Goal: Information Seeking & Learning: Learn about a topic

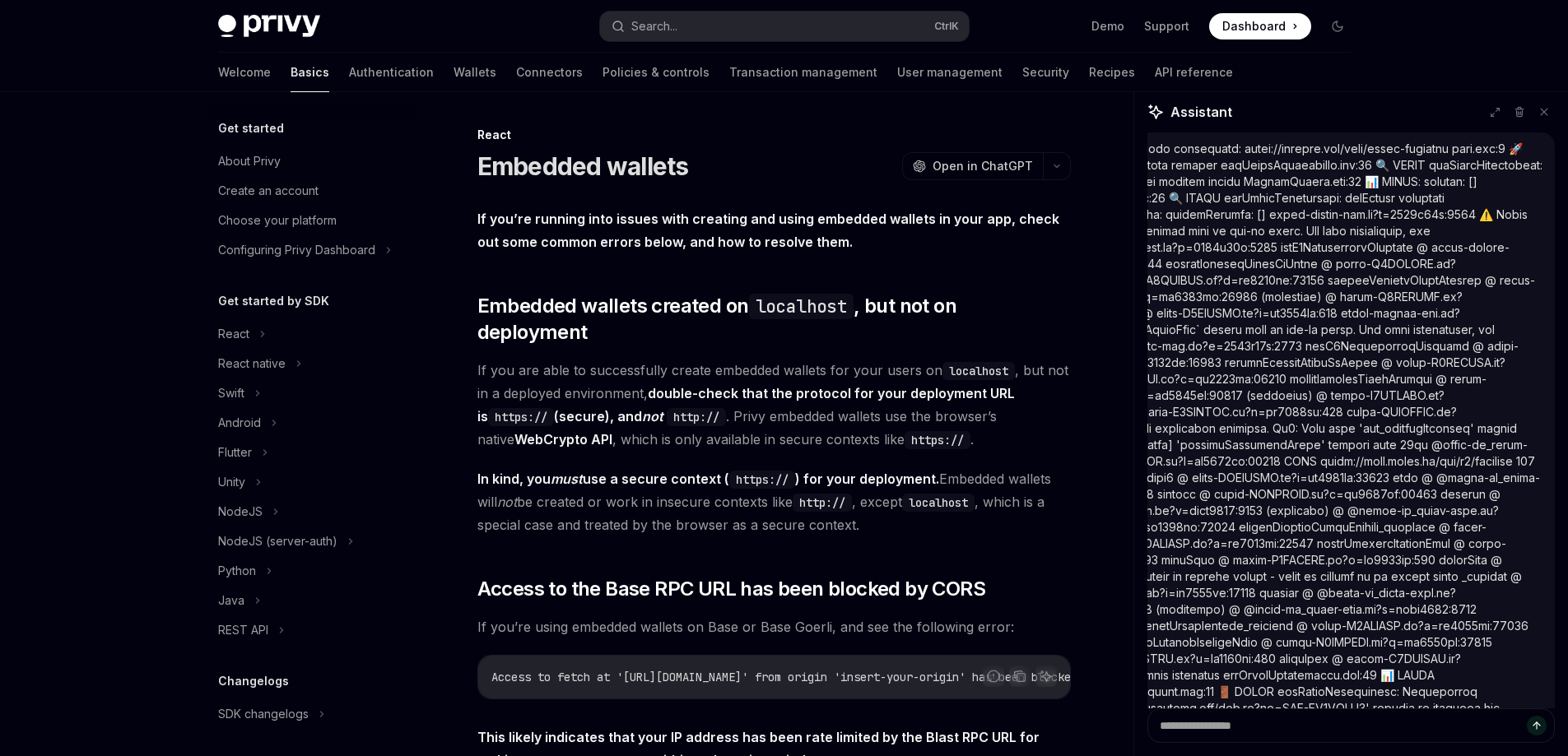
click at [1304, 731] on textarea "Ask a question..." at bounding box center [1351, 725] width 408 height 34
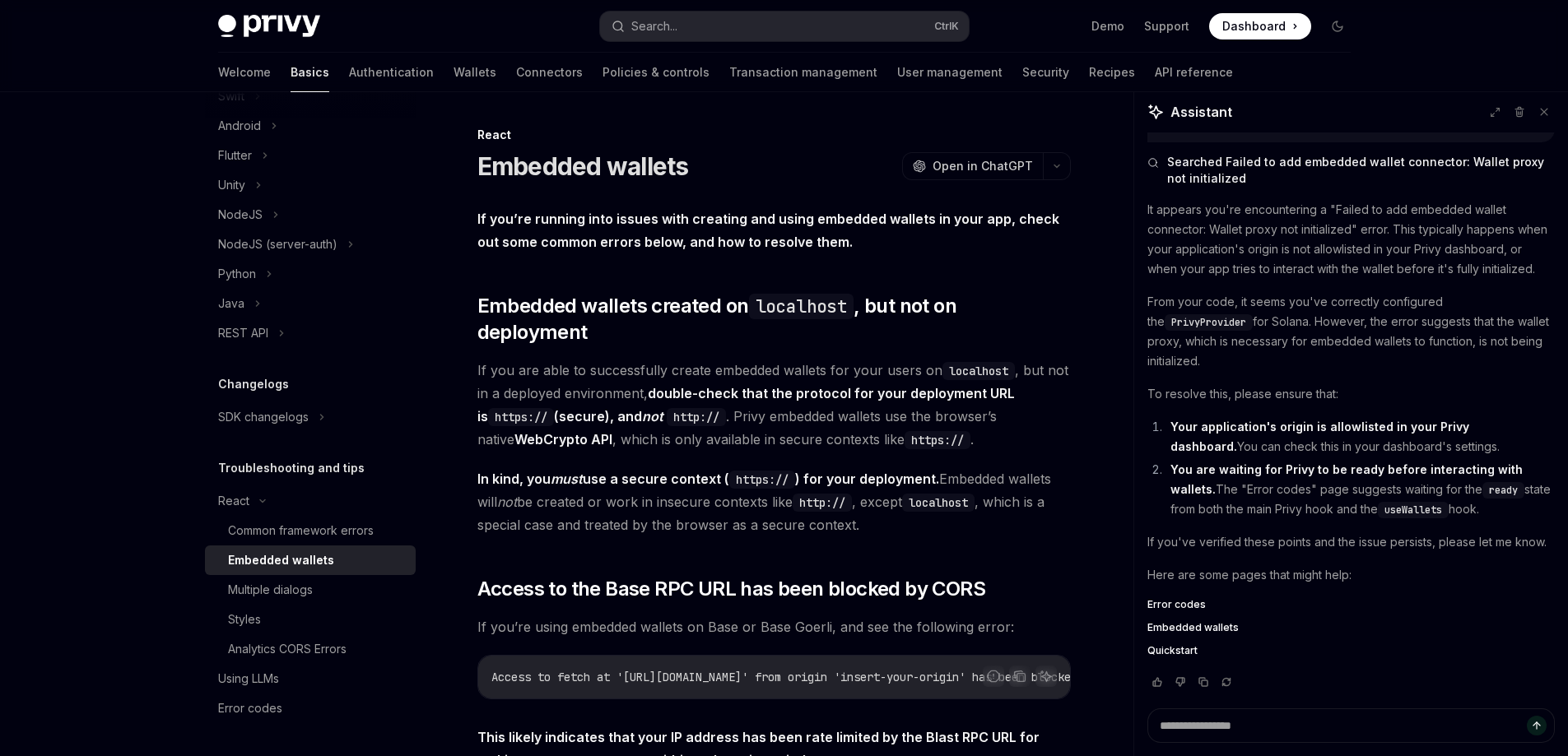
drag, startPoint x: 1299, startPoint y: 707, endPoint x: 1305, endPoint y: 720, distance: 14.3
click at [1299, 708] on div "Assistant Searched Unable to refresh tokens - token is missing or no longer val…" at bounding box center [1351, 423] width 434 height 665
click at [1306, 720] on textarea "Ask a question..." at bounding box center [1351, 725] width 408 height 34
paste textarea "**********"
type textarea "**********"
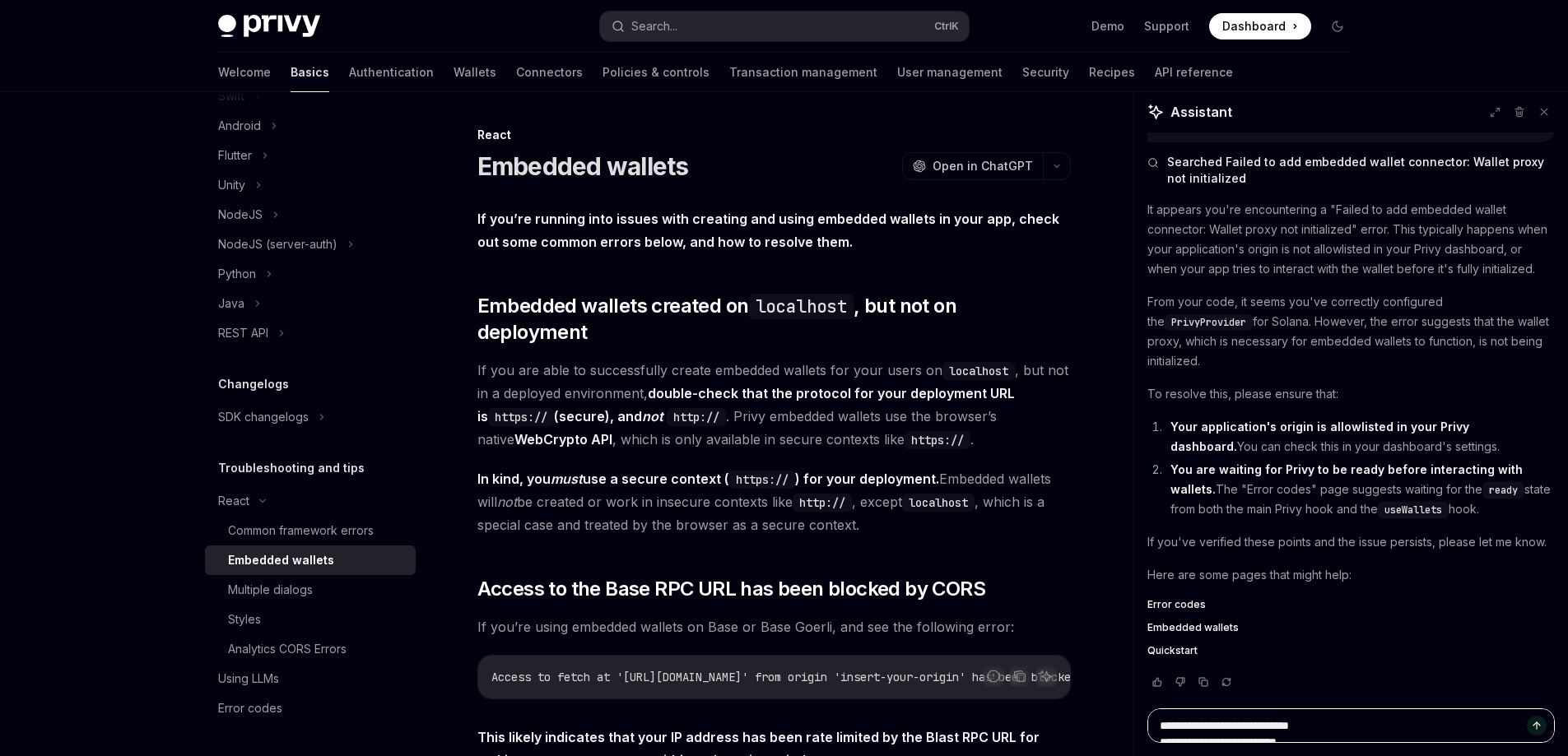
scroll to position [2096, 0]
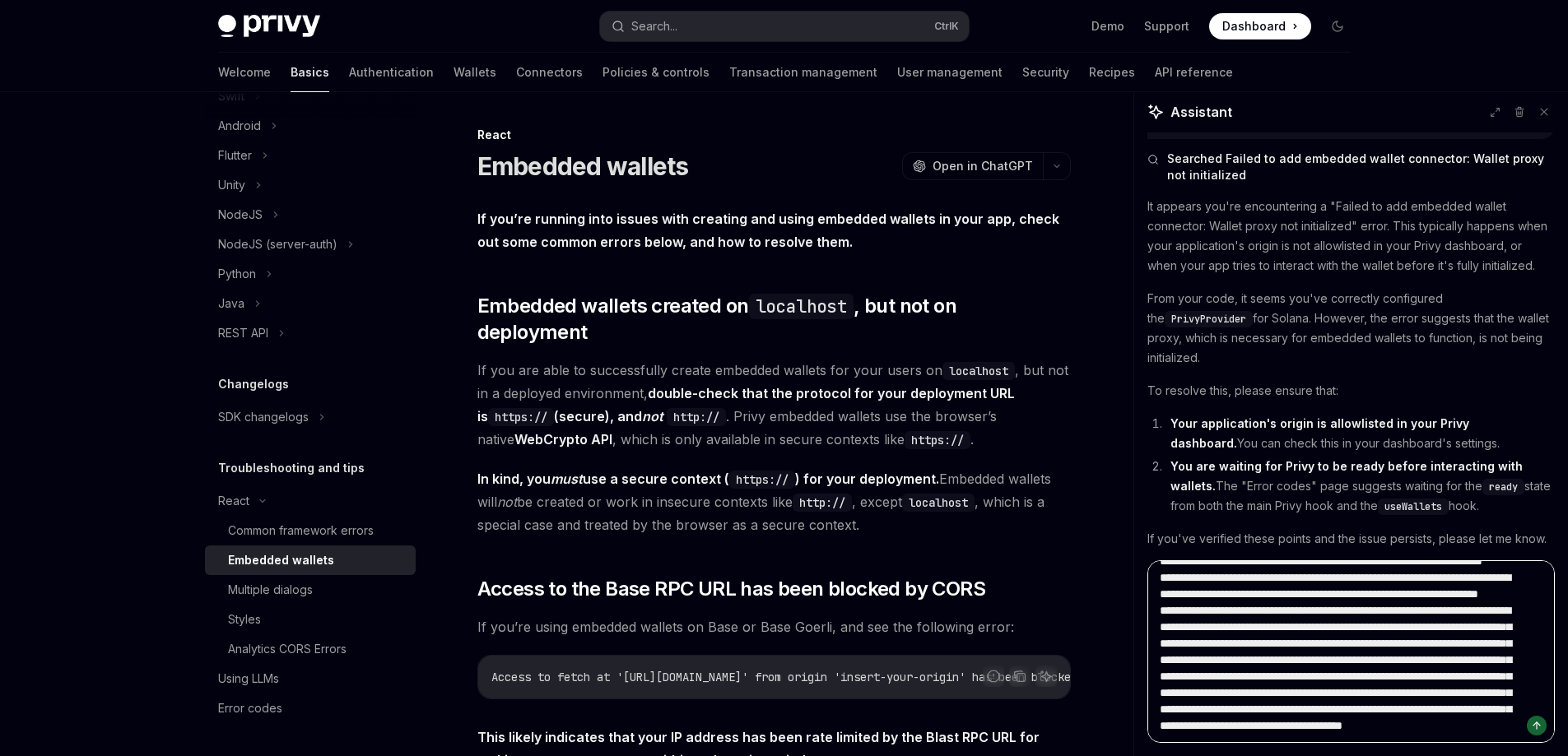
type textarea "*"
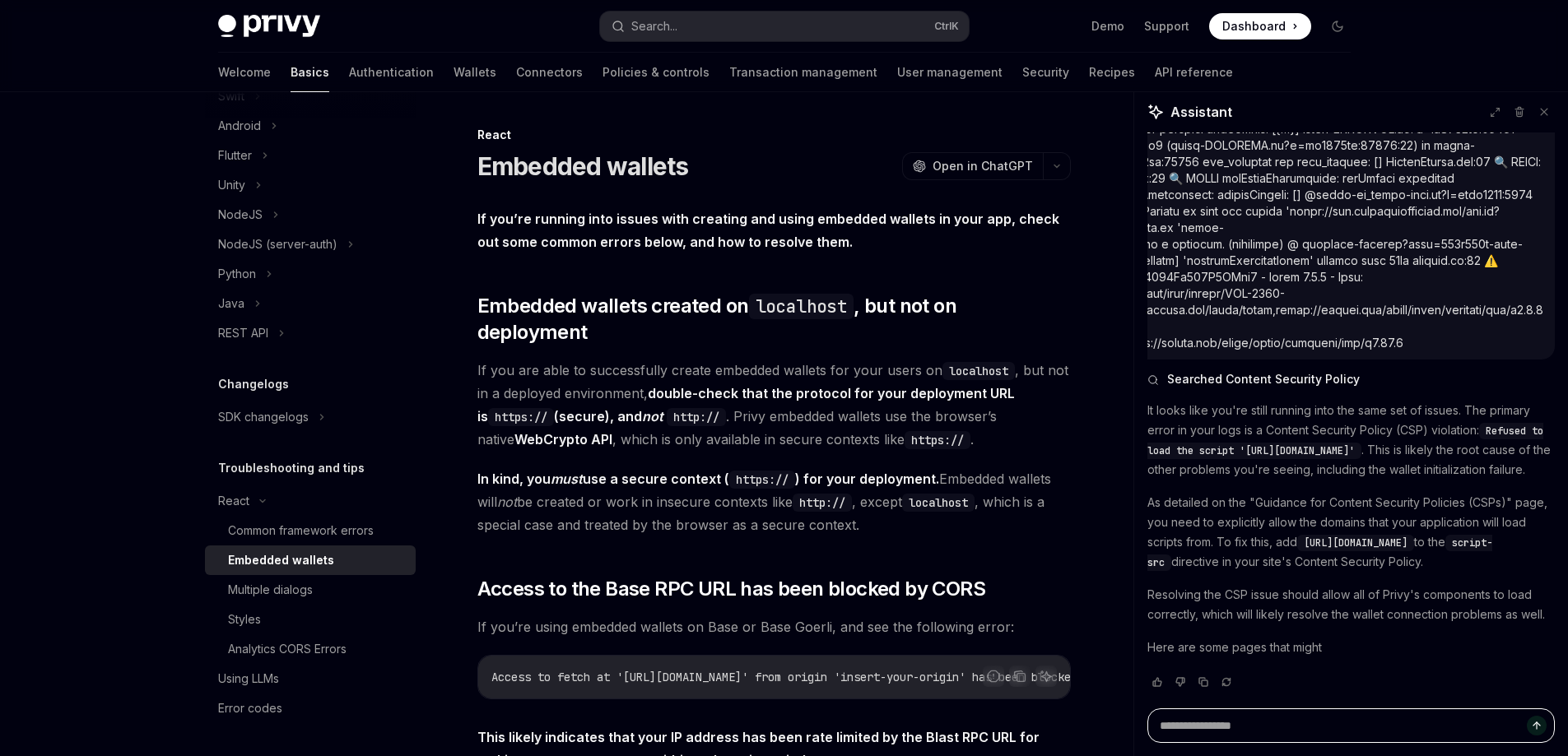
scroll to position [3923, 0]
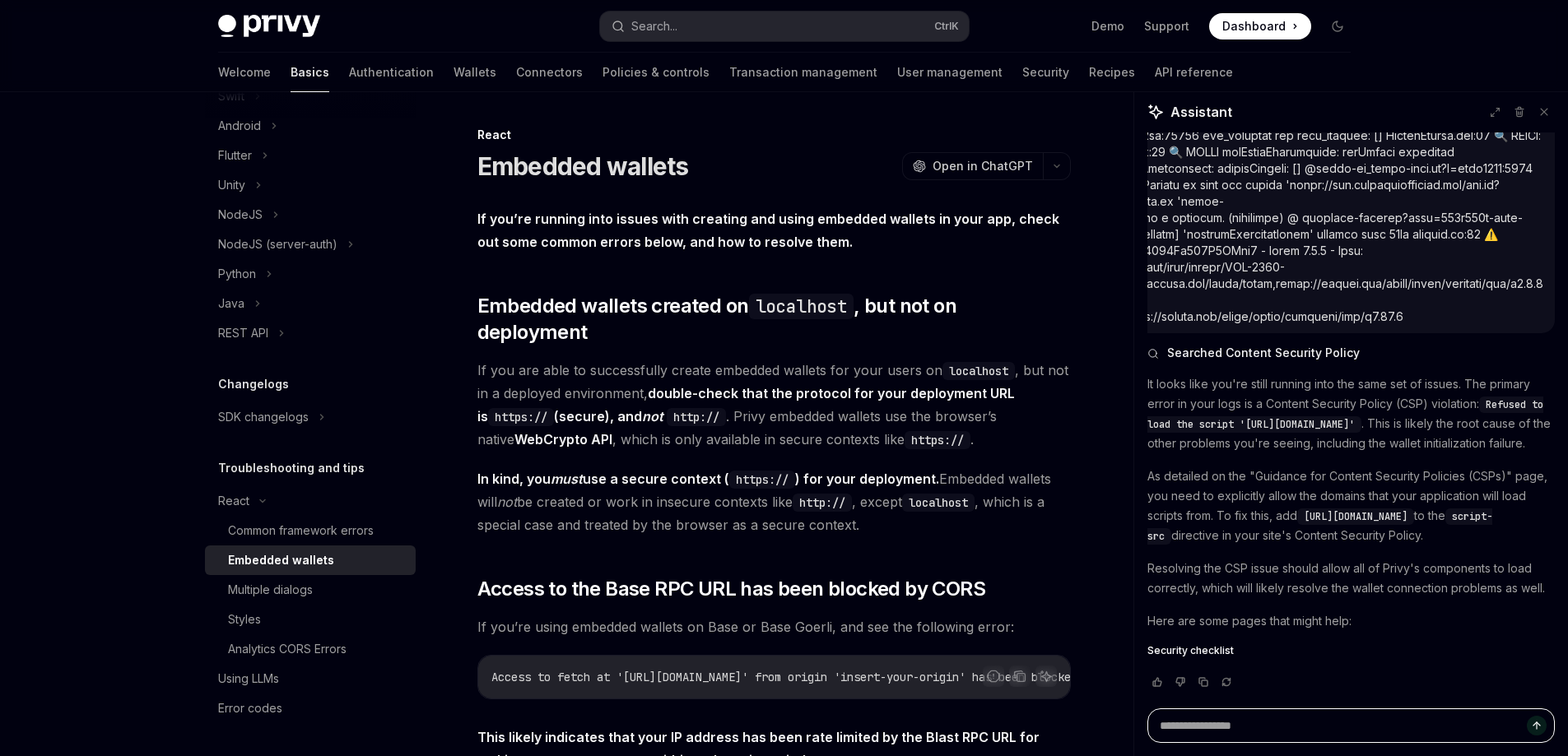
type textarea "*"
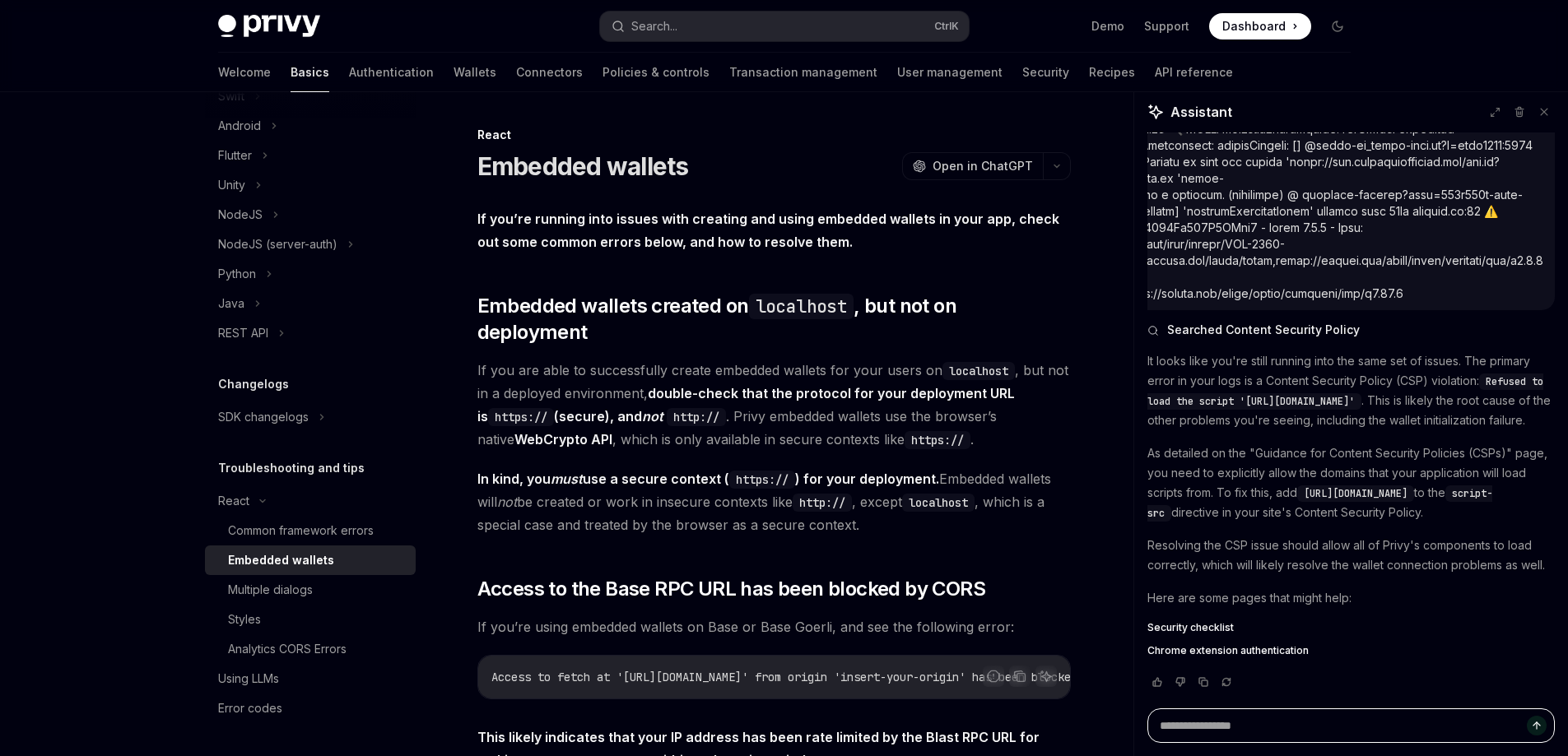
scroll to position [433, 0]
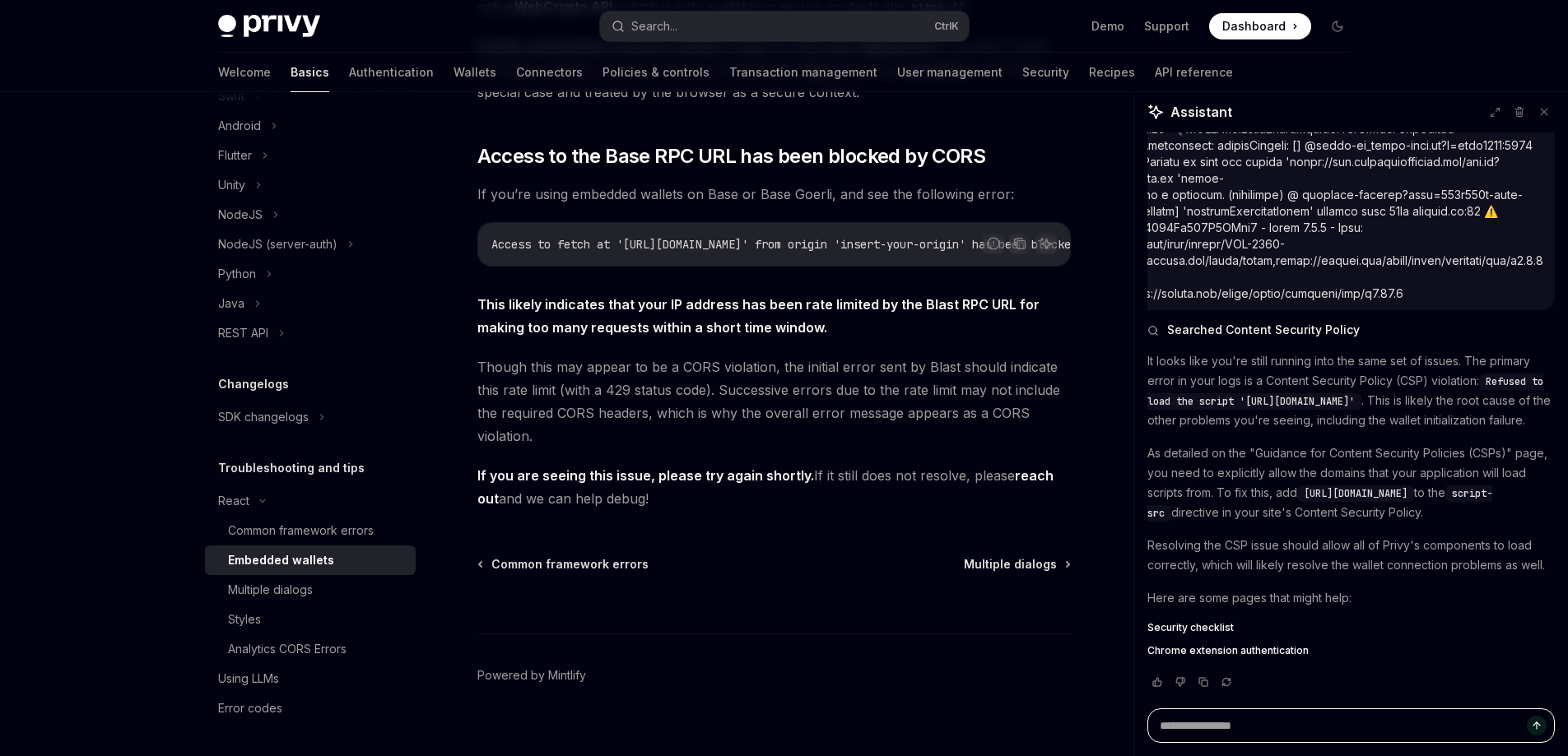
click at [1300, 731] on textarea "Ask a question..." at bounding box center [1351, 725] width 408 height 34
paste textarea "**********"
type textarea "**********"
type textarea "*"
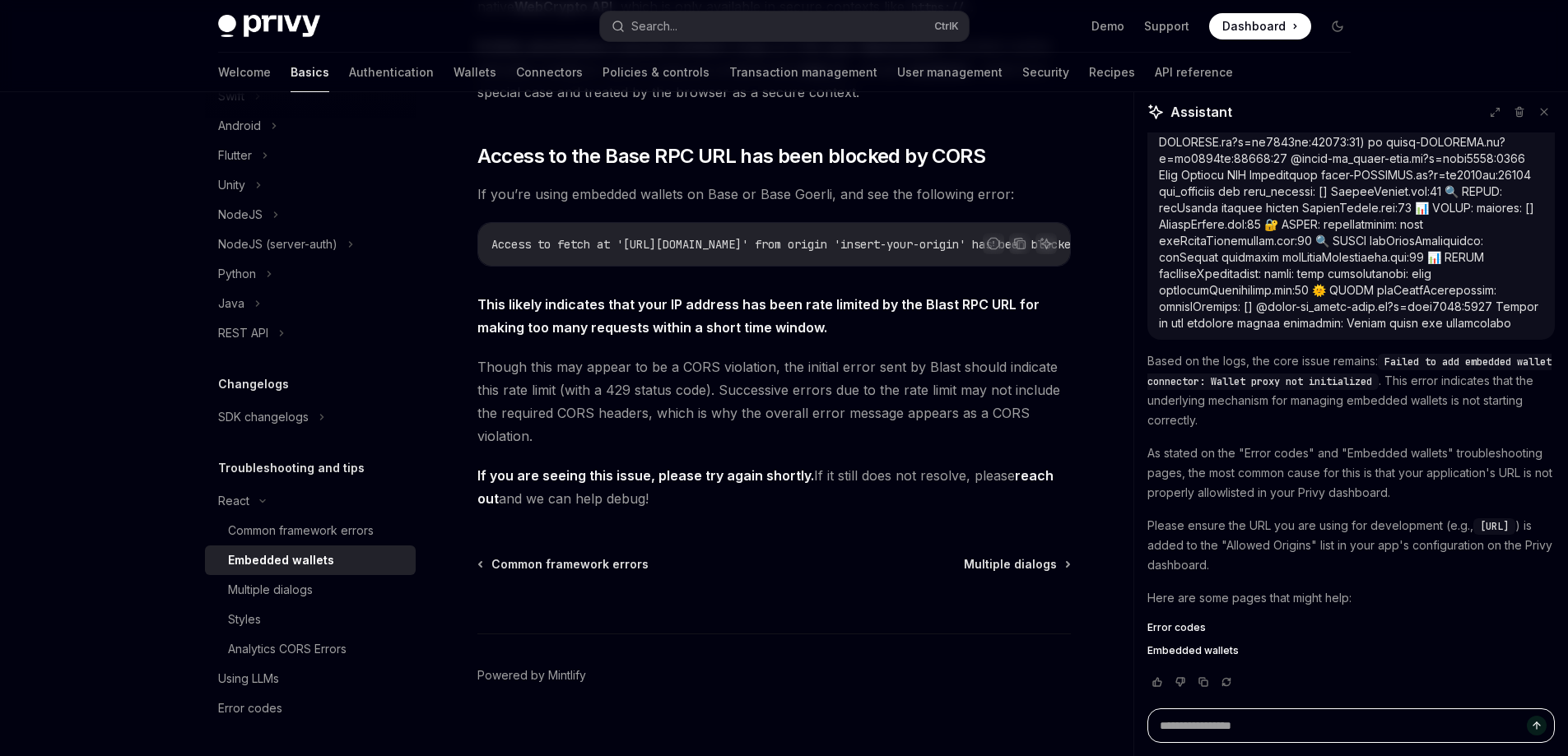
scroll to position [5594, 0]
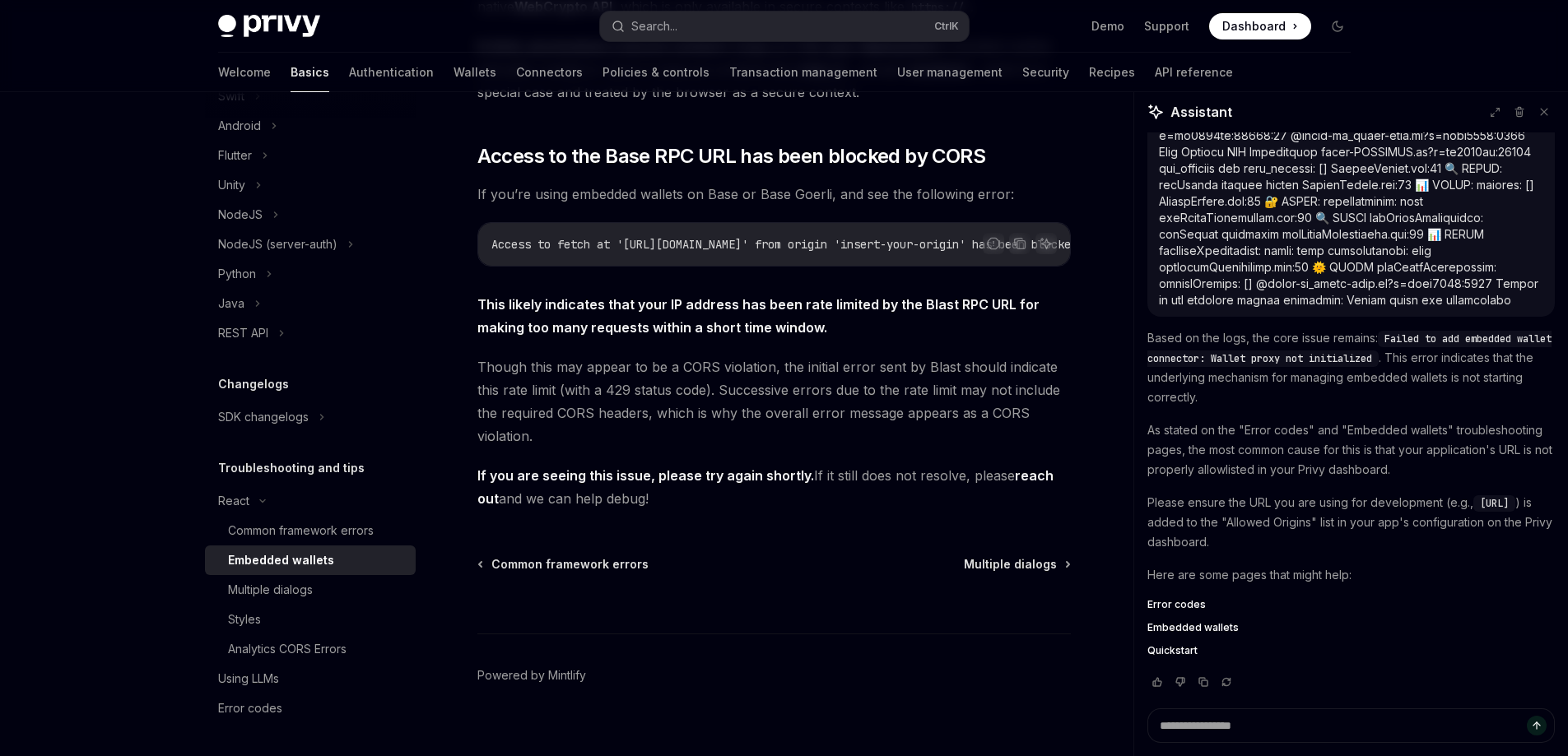
click at [1208, 600] on span "Error codes" at bounding box center [1351, 605] width 408 height 13
type textarea "*"
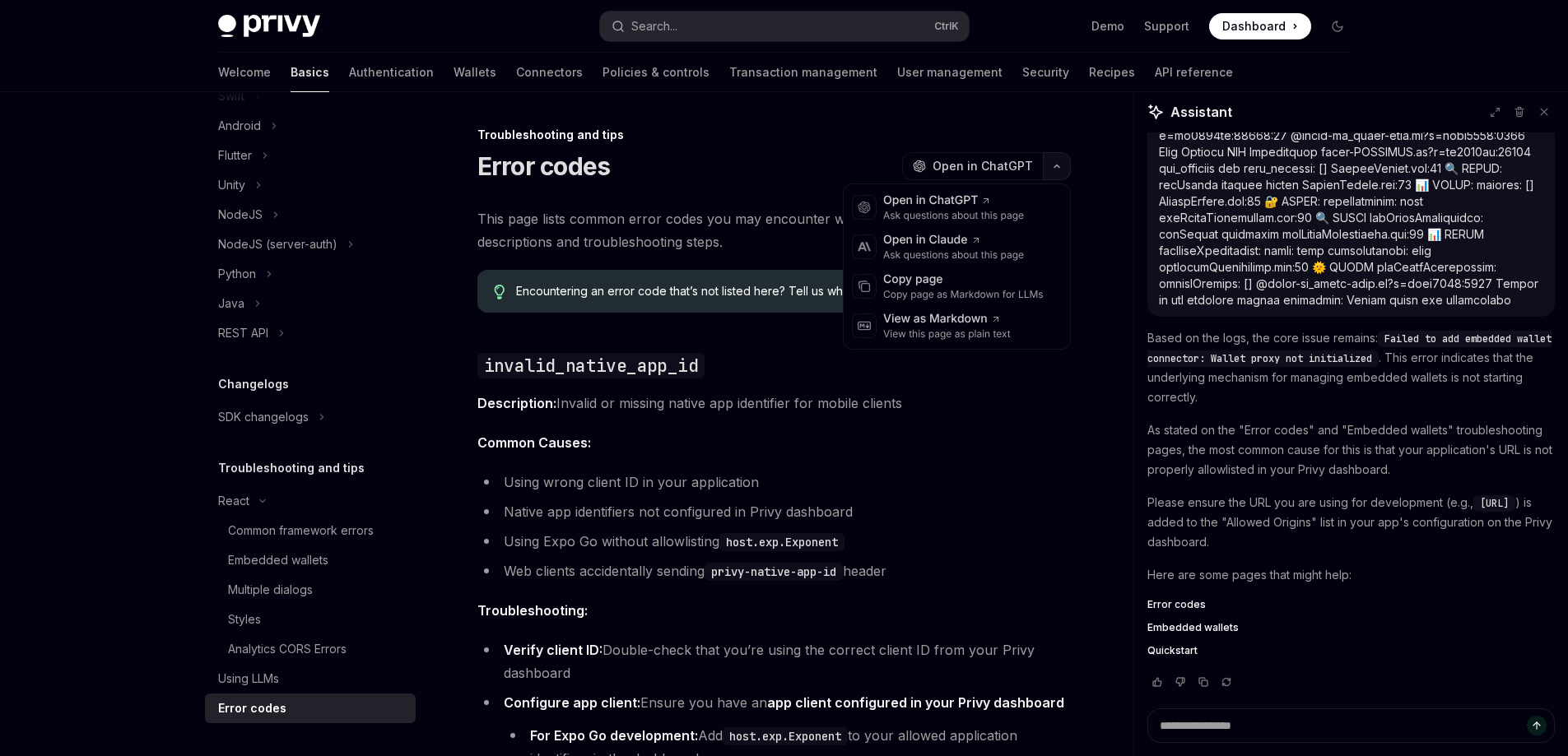
click at [1061, 152] on button "button" at bounding box center [1057, 166] width 28 height 28
click at [1024, 274] on div "Copy page" at bounding box center [964, 280] width 160 height 17
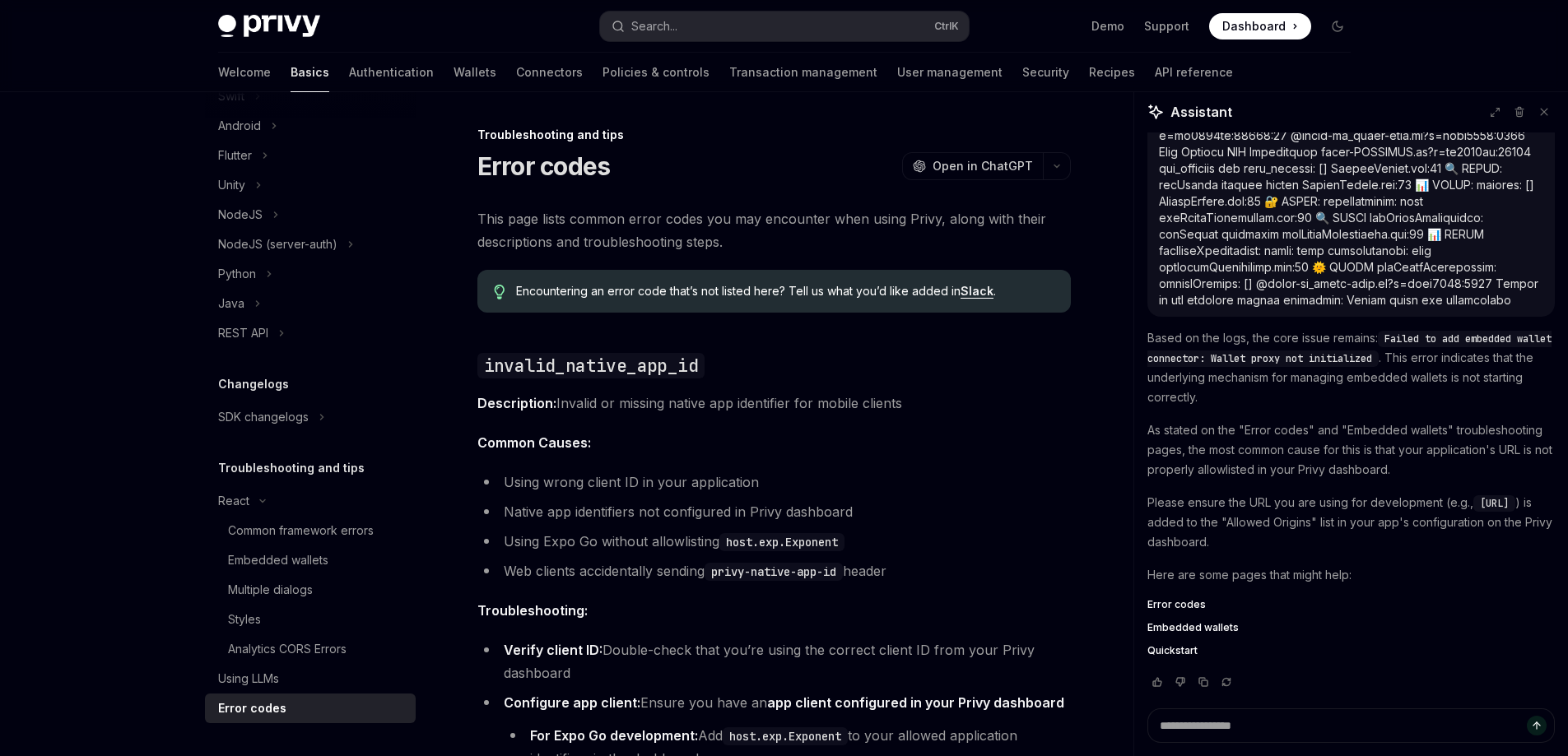
drag, startPoint x: 1315, startPoint y: 697, endPoint x: 1318, endPoint y: 708, distance: 11.4
click at [1321, 712] on textarea "Ask a question..." at bounding box center [1351, 725] width 408 height 34
paste textarea "**********"
type textarea "**********"
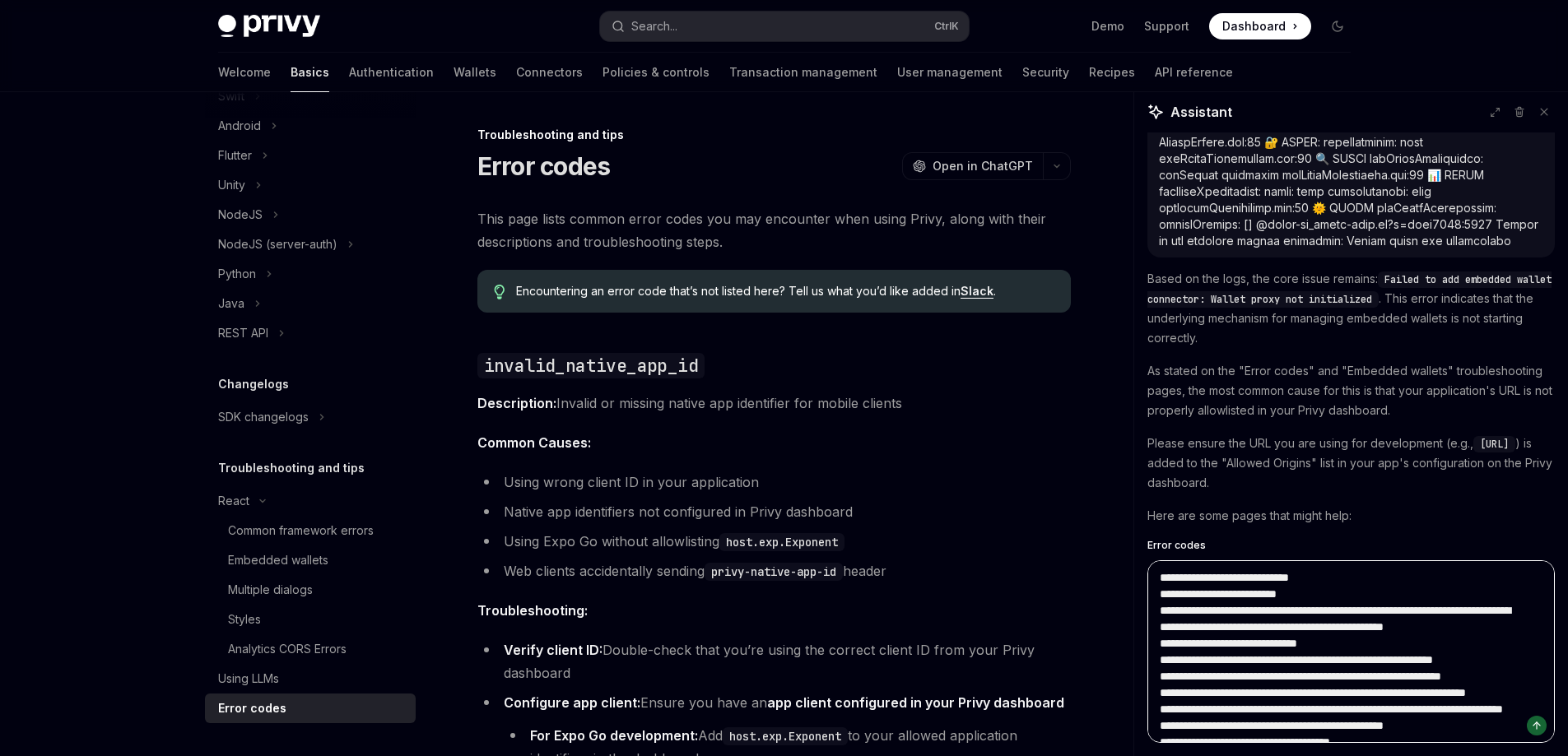
scroll to position [4976, 0]
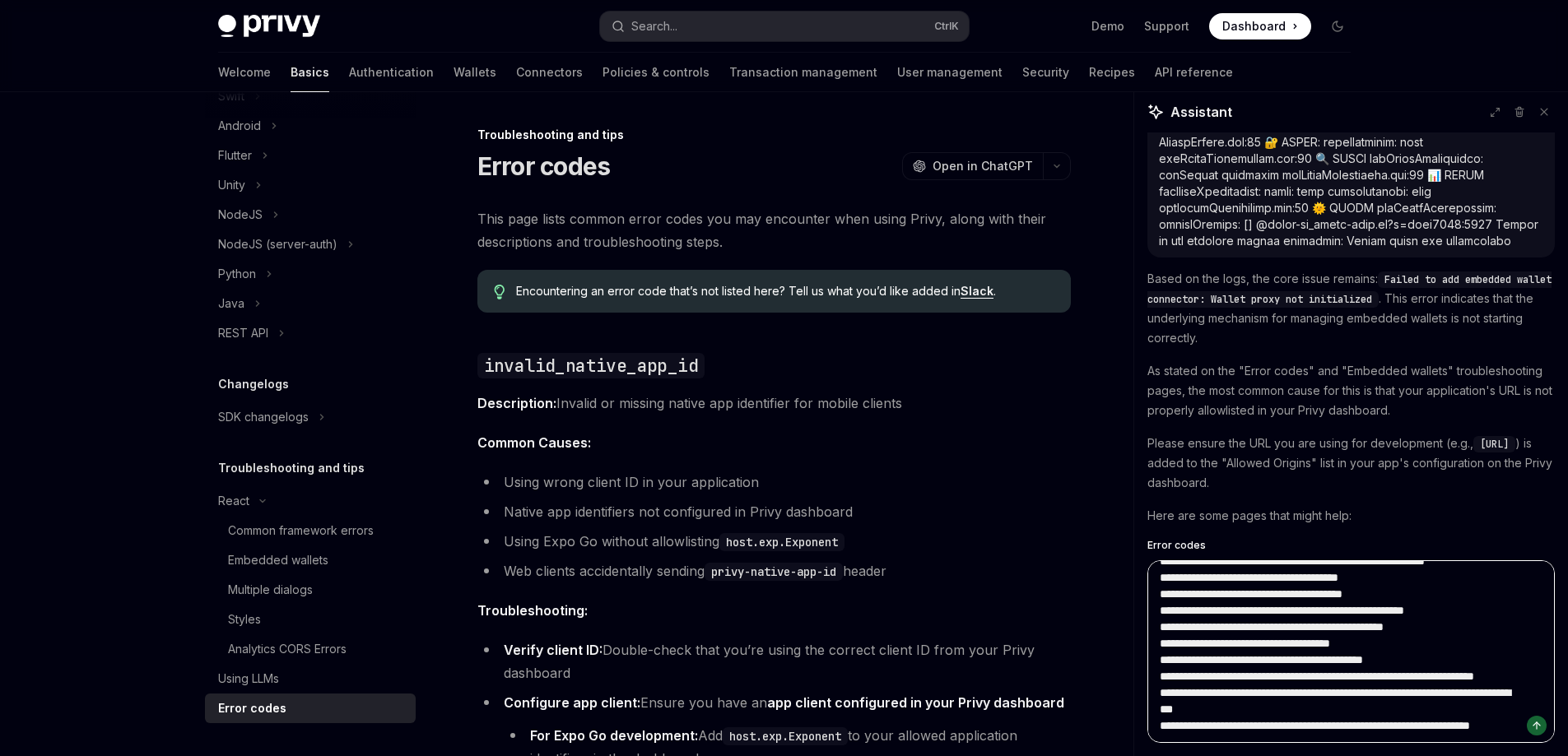
type textarea "*"
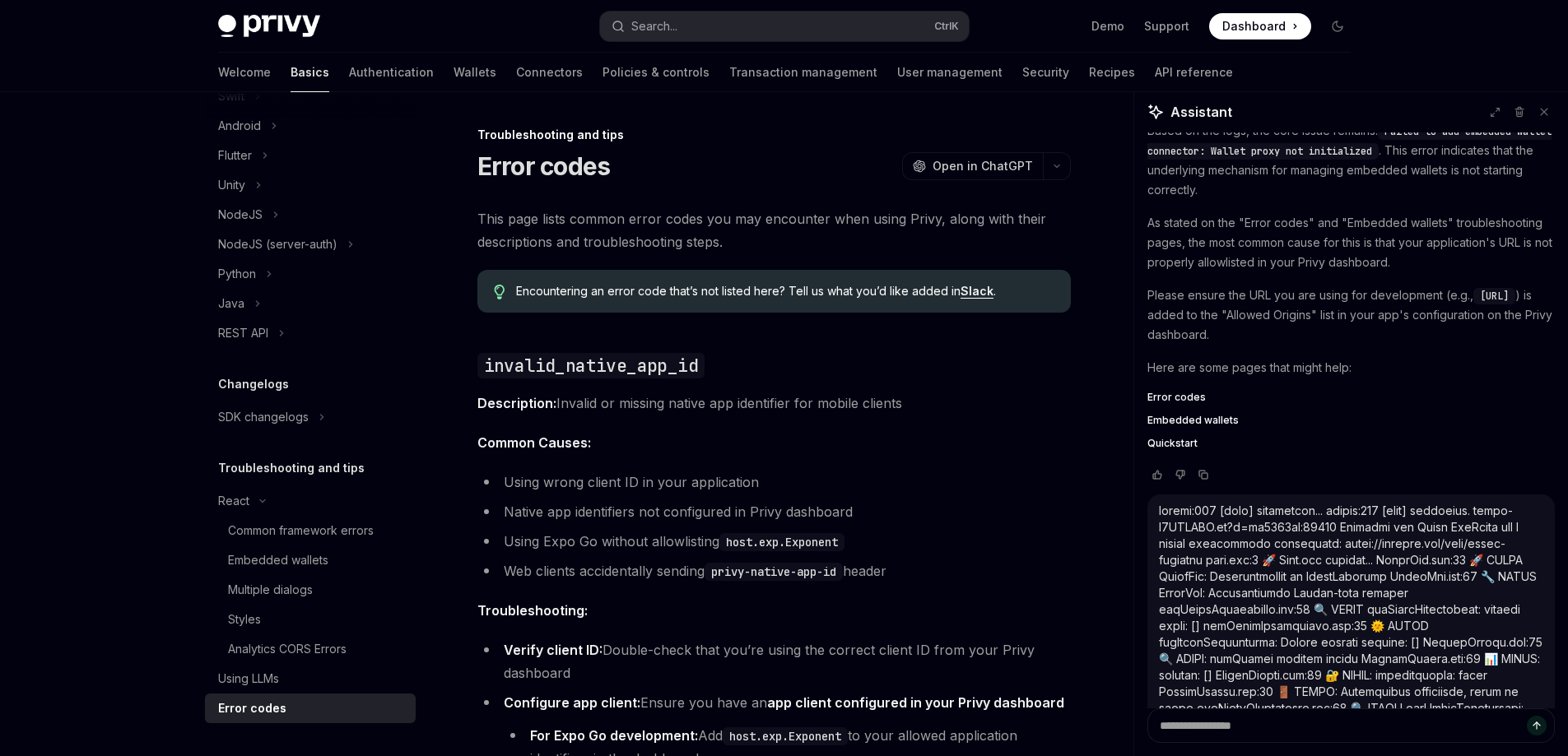
click at [1213, 427] on span "Embedded wallets" at bounding box center [1193, 420] width 91 height 13
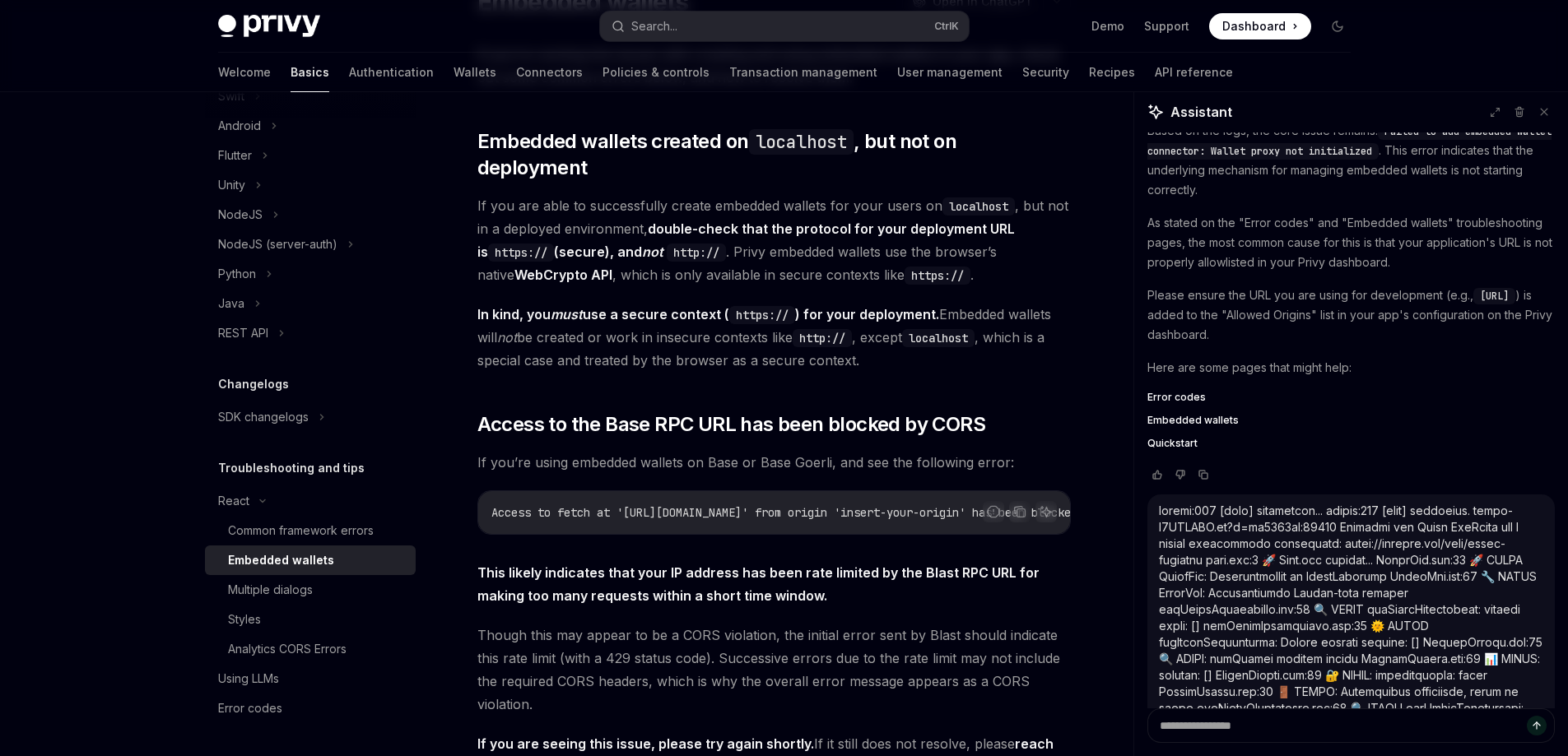
scroll to position [247, 0]
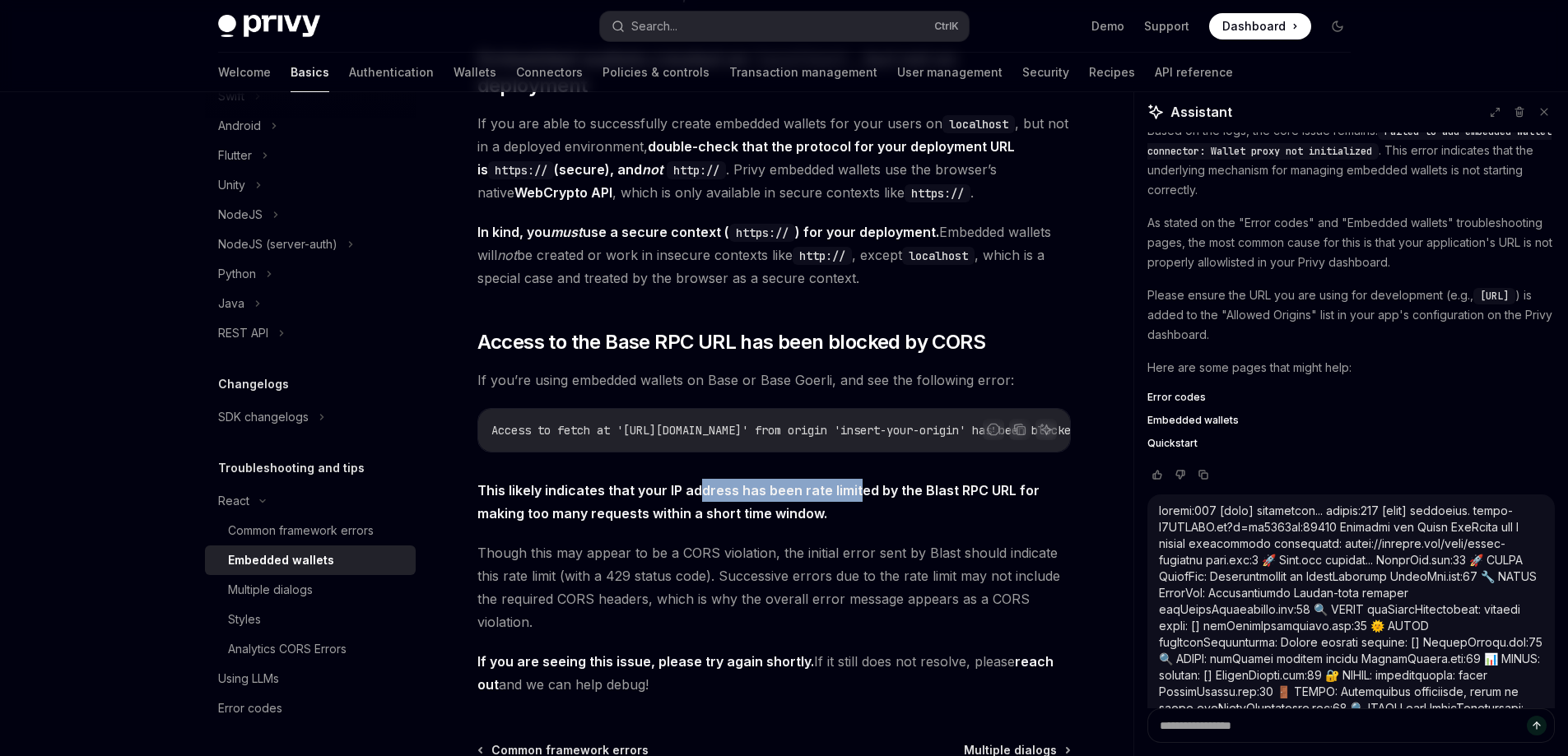
drag, startPoint x: 706, startPoint y: 433, endPoint x: 856, endPoint y: 454, distance: 151.5
click at [856, 454] on div "If you’re running into issues with creating and using embedded wallets in your …" at bounding box center [774, 328] width 593 height 735
click at [704, 434] on div "If you’re running into issues with creating and using embedded wallets in your …" at bounding box center [774, 328] width 593 height 735
click at [716, 453] on div "If you’re running into issues with creating and using embedded wallets in your …" at bounding box center [774, 328] width 593 height 735
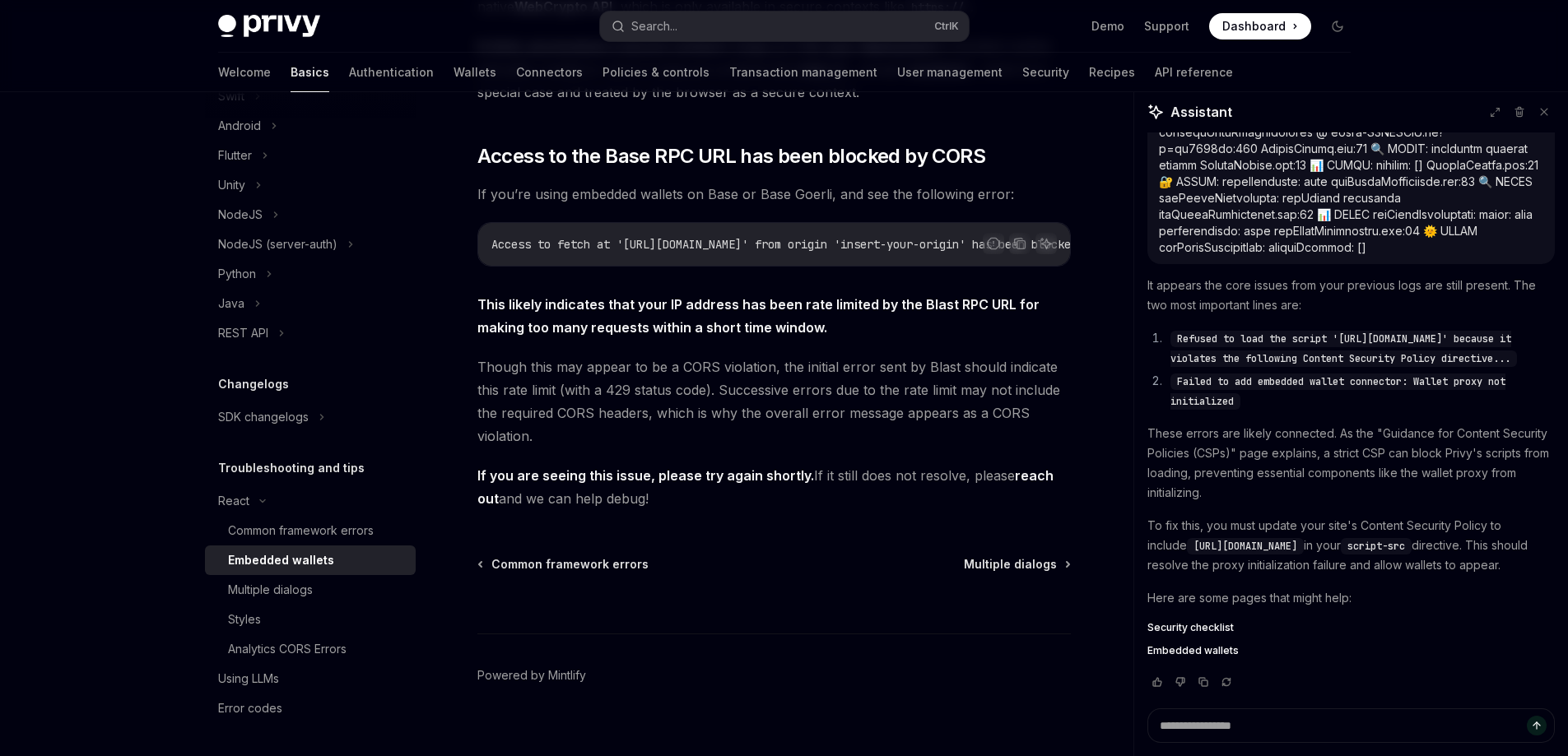
scroll to position [9658, 0]
click at [1201, 625] on span "Security checklist" at bounding box center [1190, 627] width 87 height 13
type textarea "*"
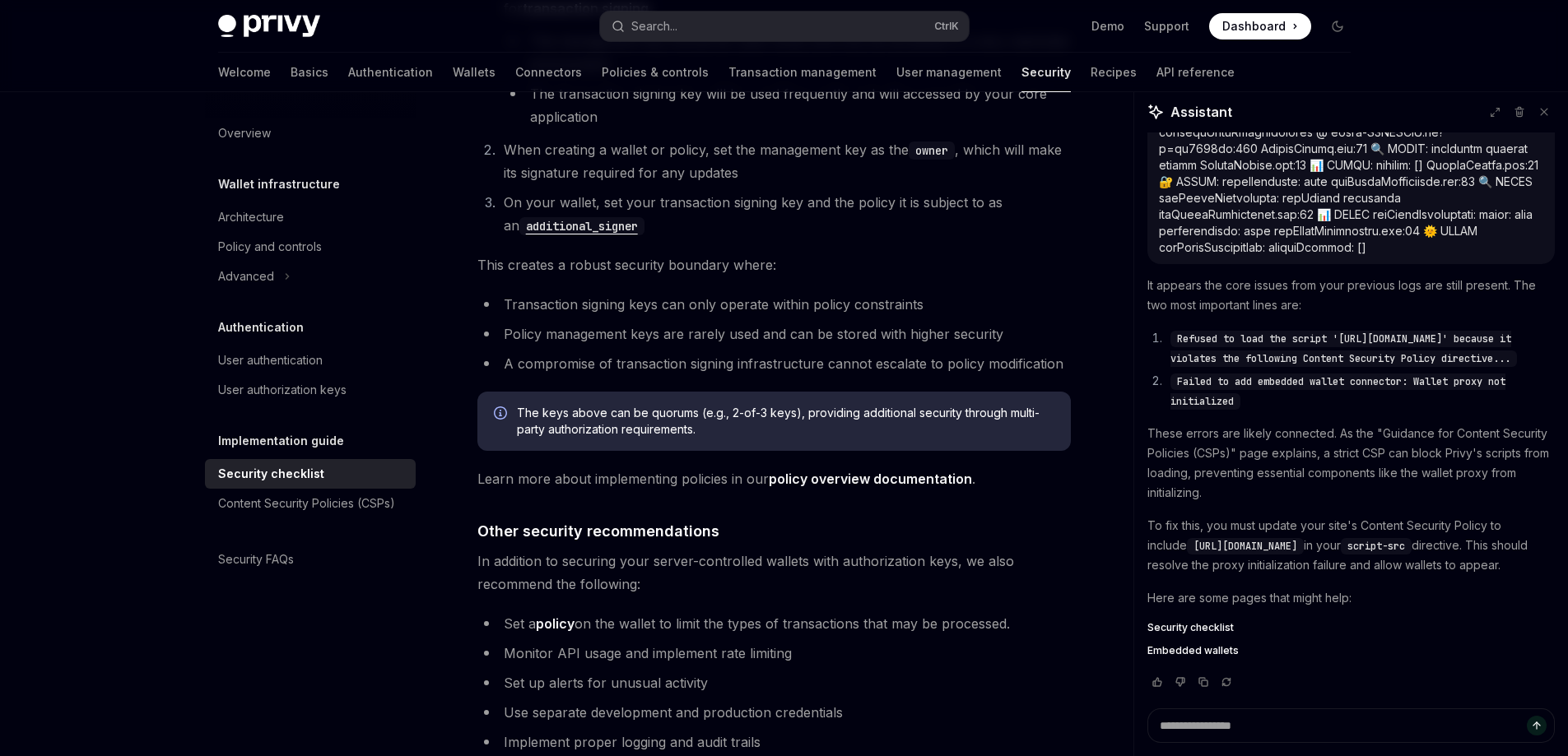
scroll to position [3732, 0]
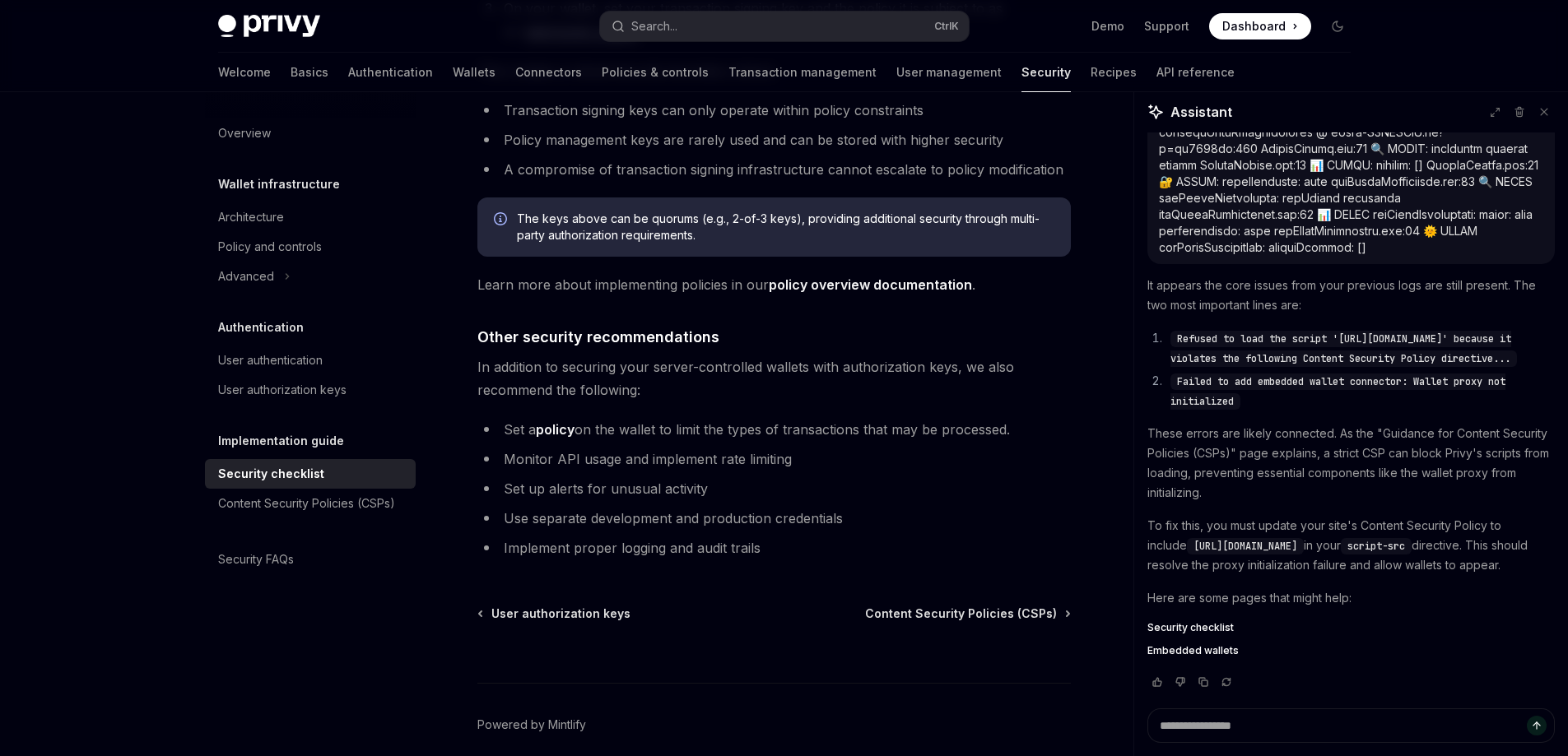
click at [1383, 287] on div "It appears the core issues from your previous logs are still present. The two m…" at bounding box center [1351, 468] width 408 height 385
